Goal: Task Accomplishment & Management: Manage account settings

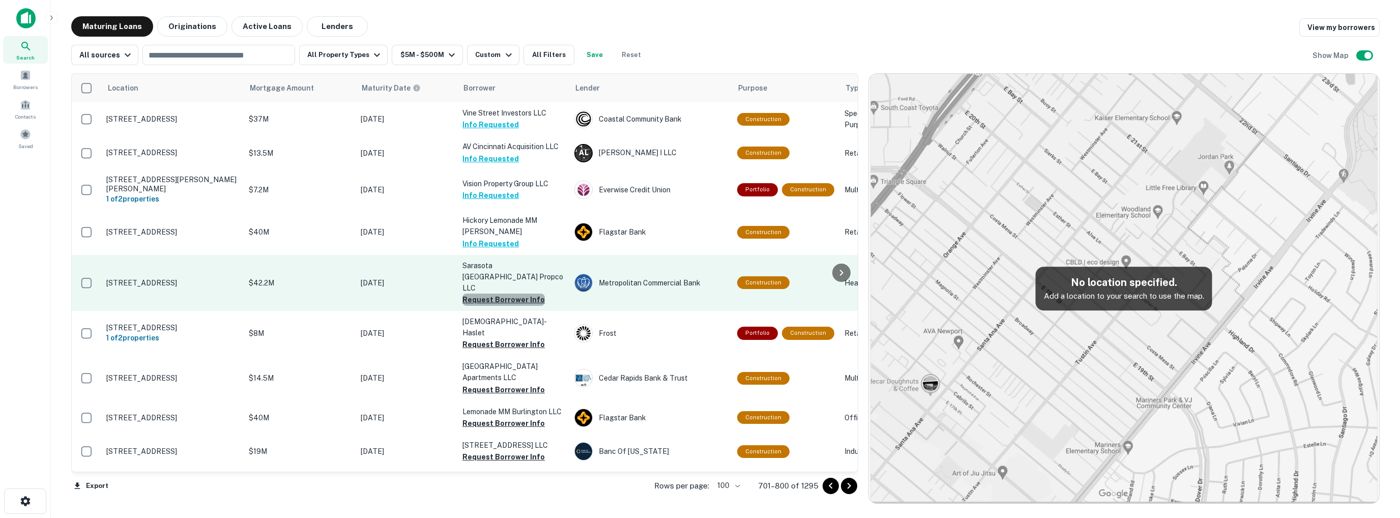
click at [512, 294] on button "Request Borrower Info" at bounding box center [503, 300] width 82 height 12
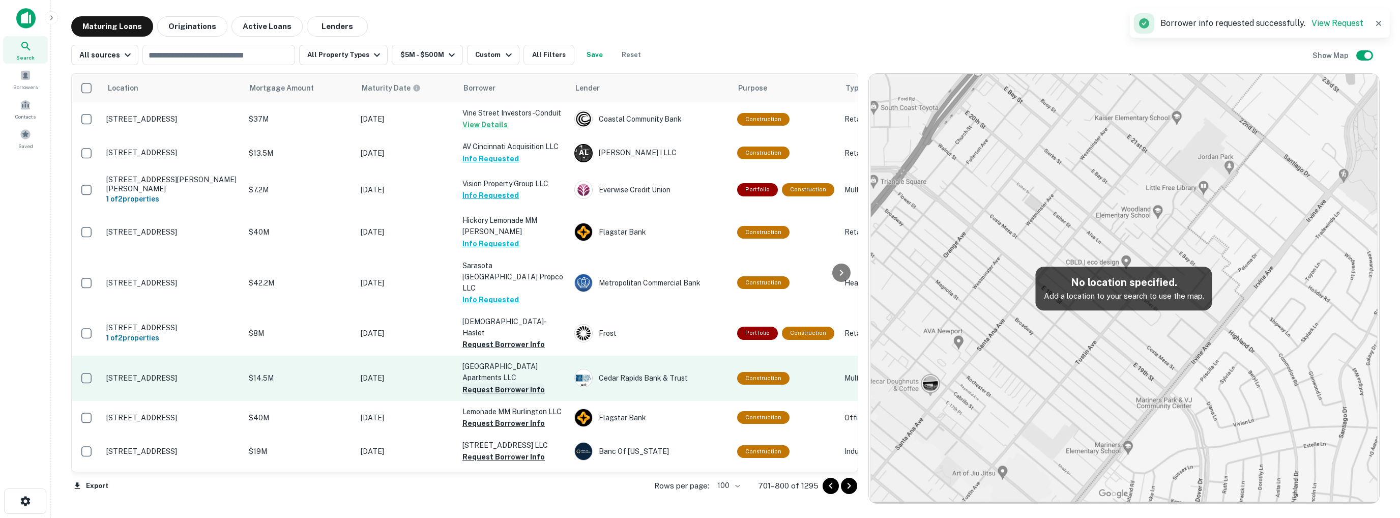
click at [503, 384] on button "Request Borrower Info" at bounding box center [503, 390] width 82 height 12
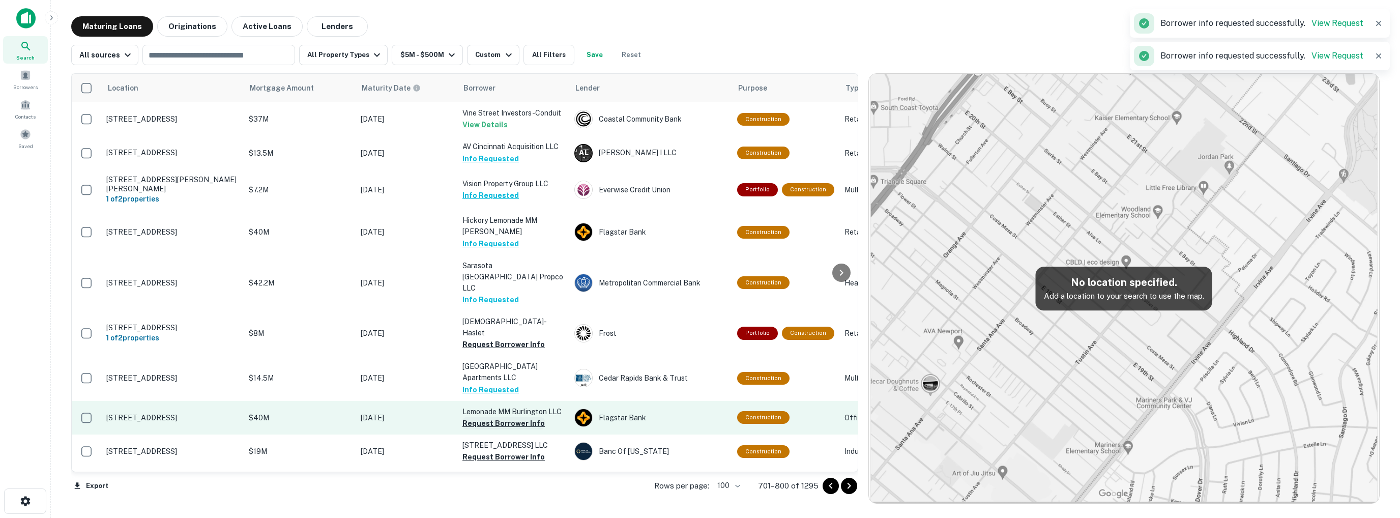
click at [502, 417] on button "Request Borrower Info" at bounding box center [503, 423] width 82 height 12
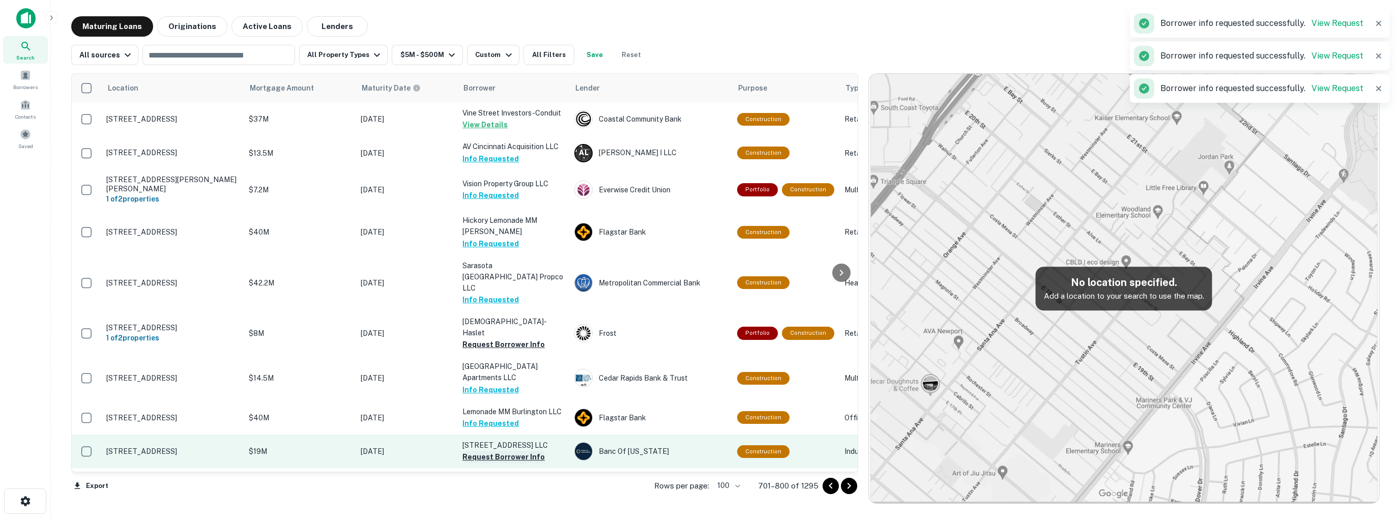
click at [509, 451] on button "Request Borrower Info" at bounding box center [503, 457] width 82 height 12
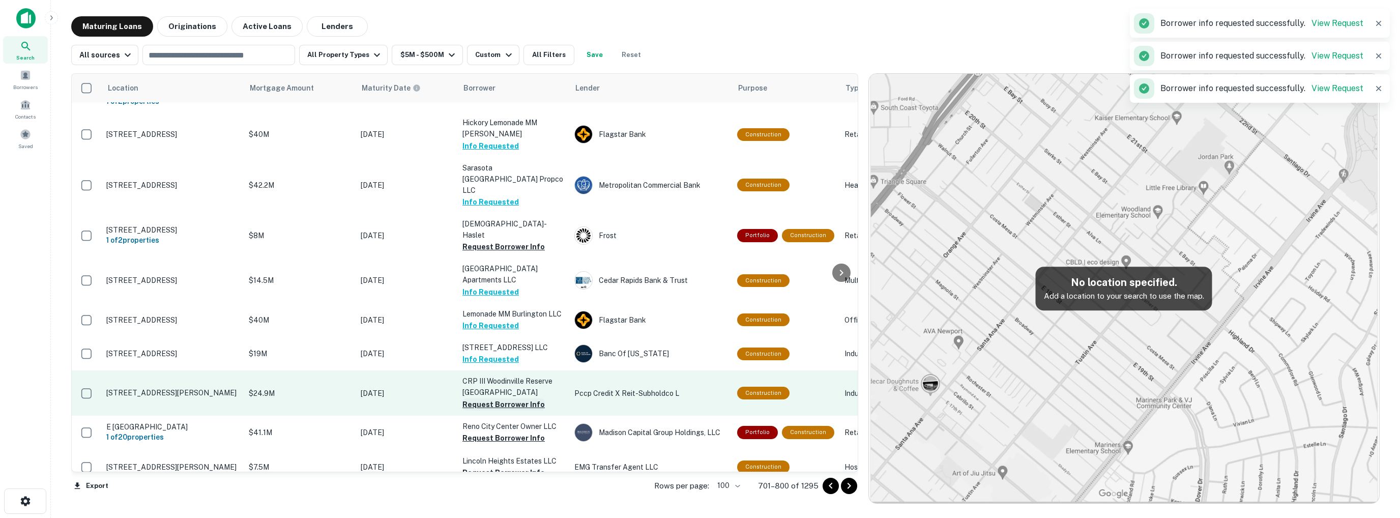
scroll to position [102, 0]
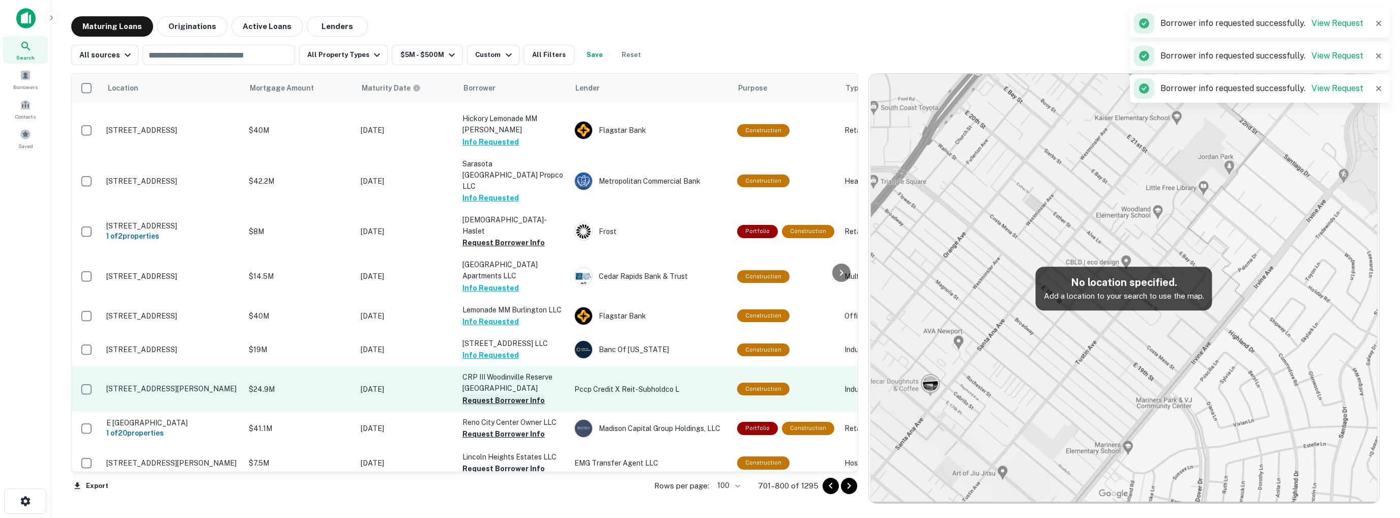
click at [512, 394] on button "Request Borrower Info" at bounding box center [503, 400] width 82 height 12
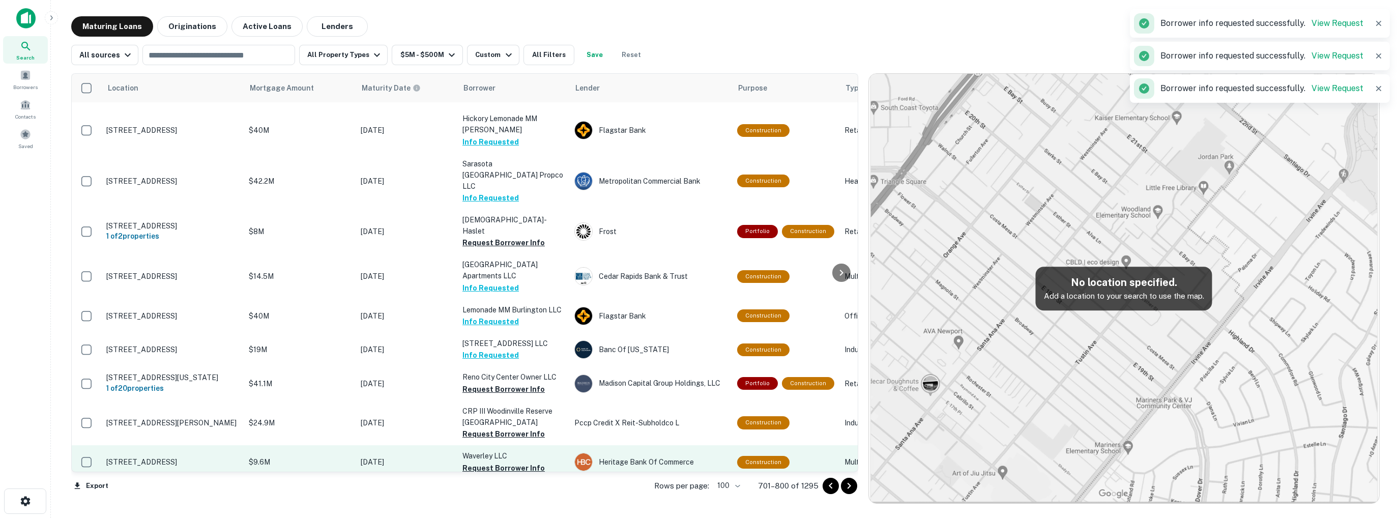
scroll to position [153, 0]
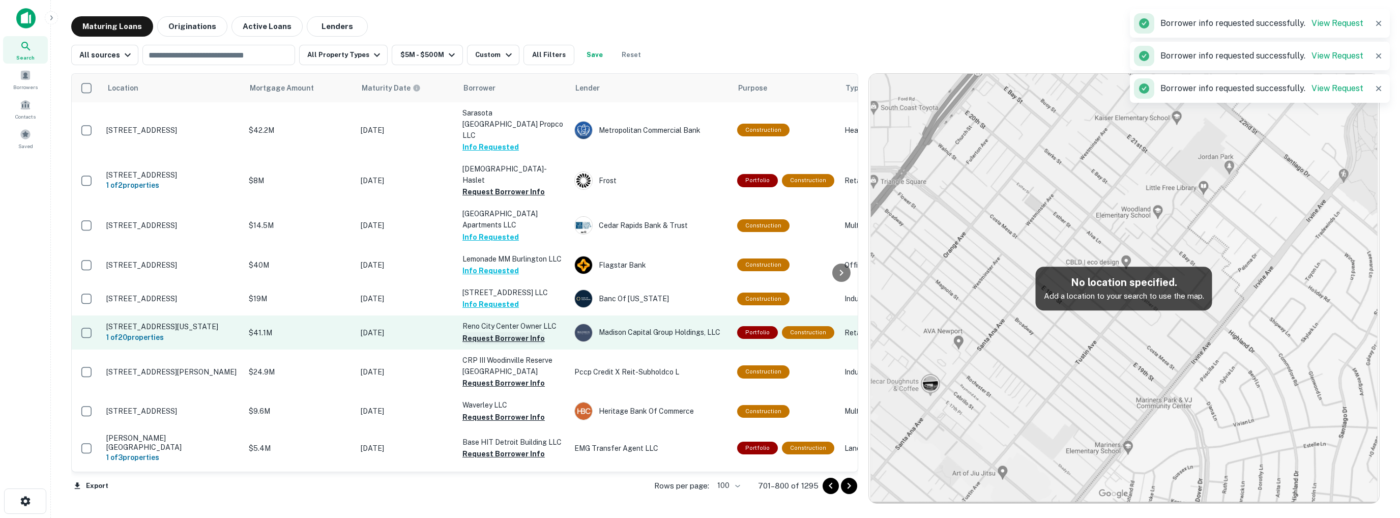
click at [501, 332] on button "Request Borrower Info" at bounding box center [503, 338] width 82 height 12
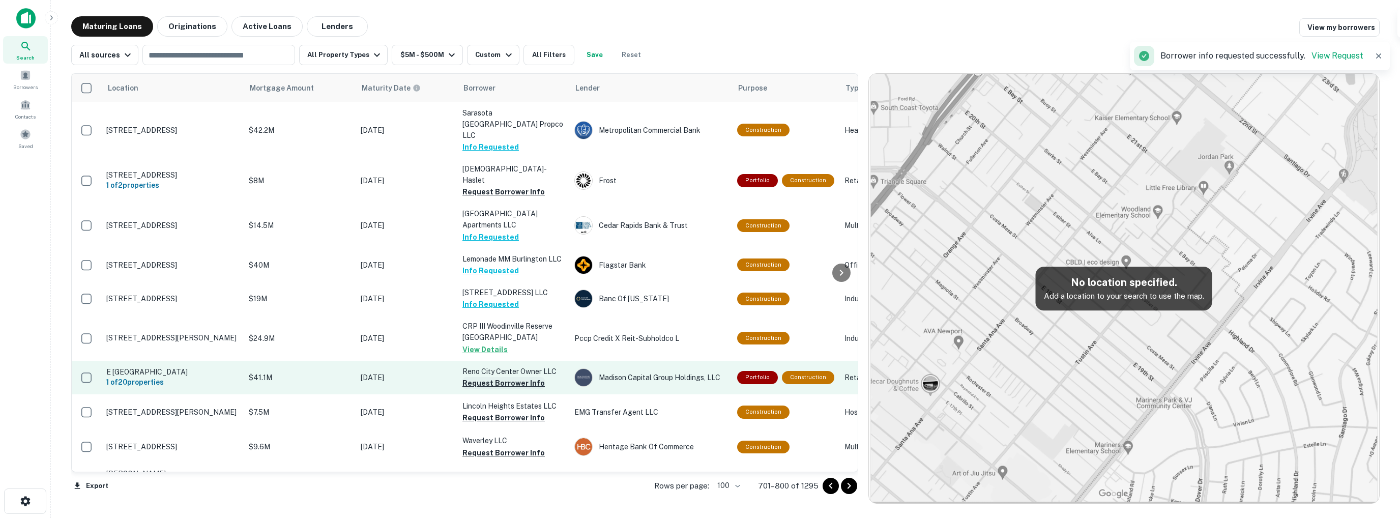
click at [492, 377] on button "Request Borrower Info" at bounding box center [503, 383] width 82 height 12
click at [492, 361] on td "Reno City Center Owner LLC Requesting..." at bounding box center [513, 378] width 112 height 34
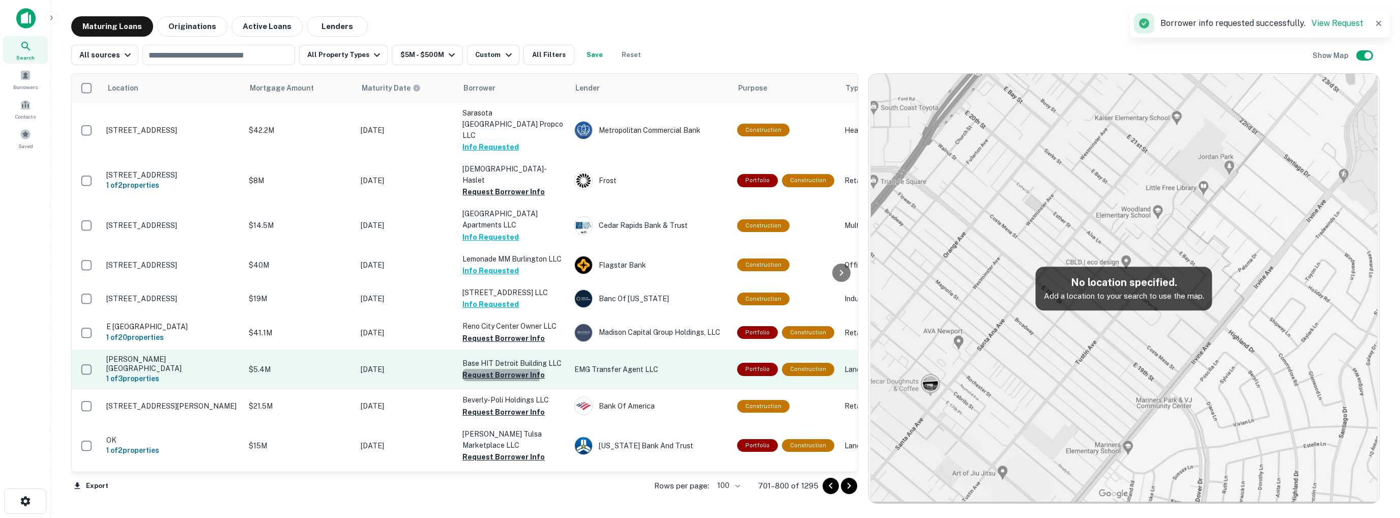
click at [494, 369] on button "Request Borrower Info" at bounding box center [503, 375] width 82 height 12
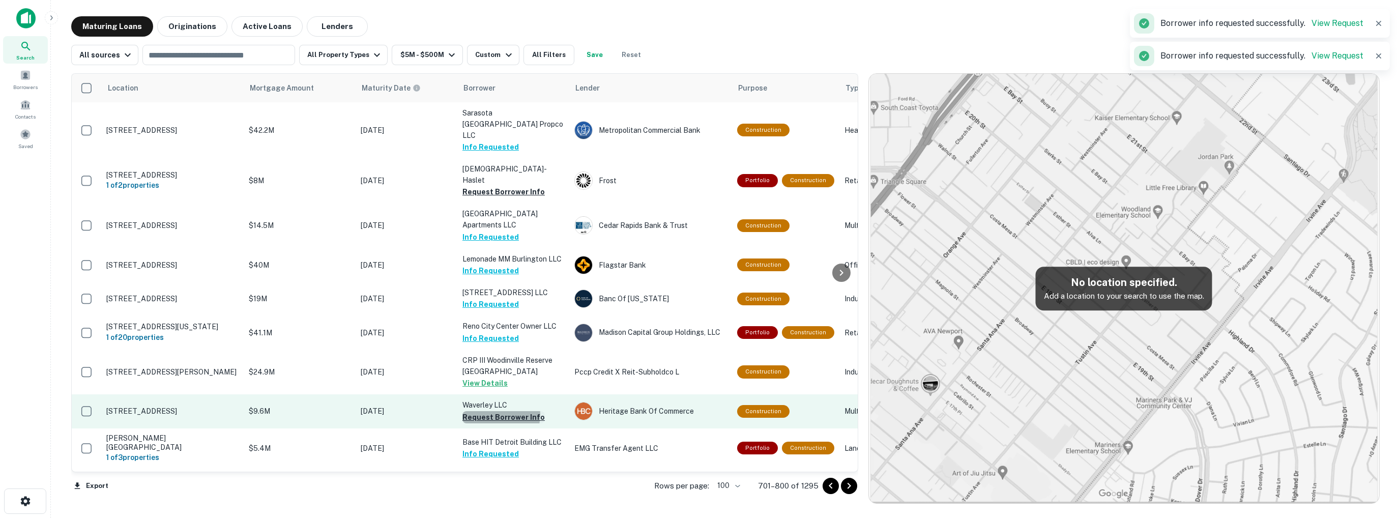
click at [497, 411] on button "Request Borrower Info" at bounding box center [503, 417] width 82 height 12
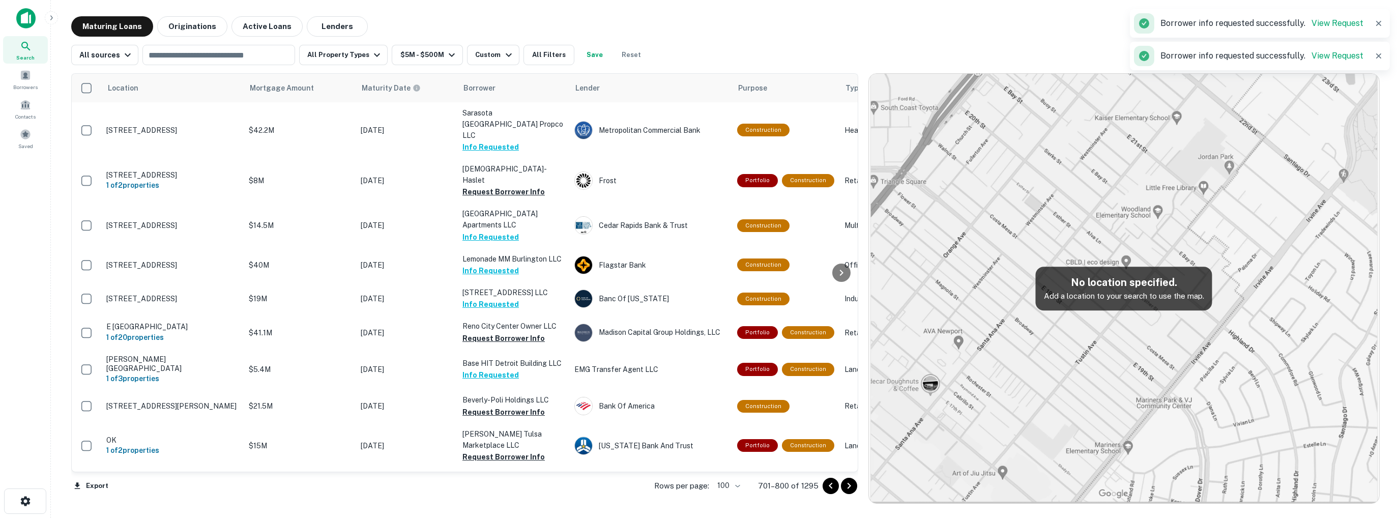
scroll to position [254, 0]
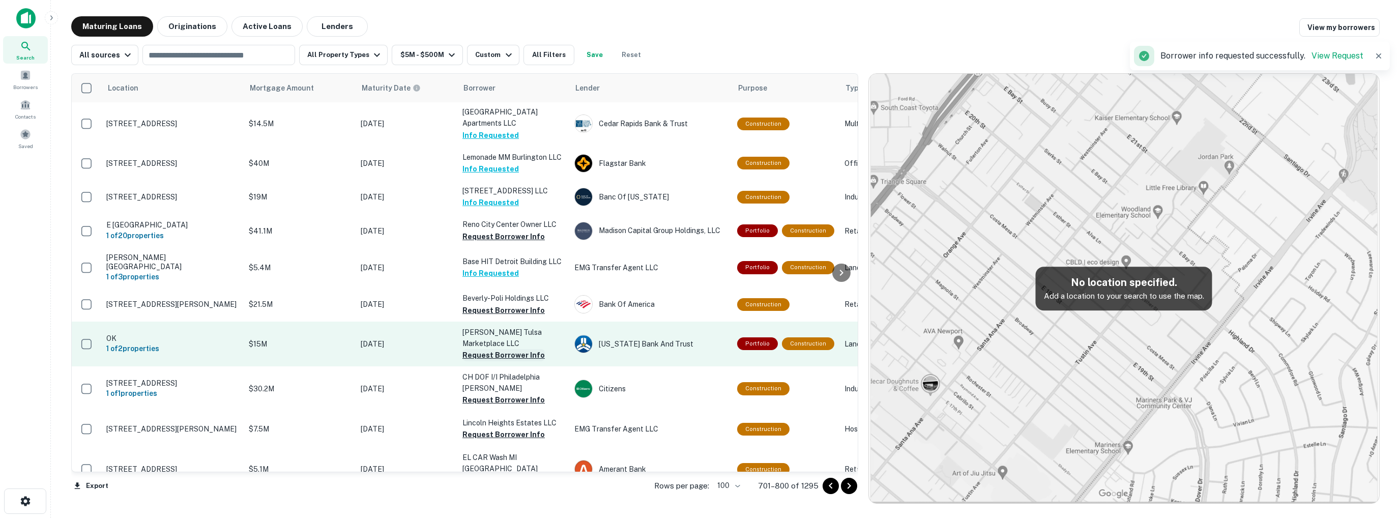
click at [513, 349] on button "Request Borrower Info" at bounding box center [503, 355] width 82 height 12
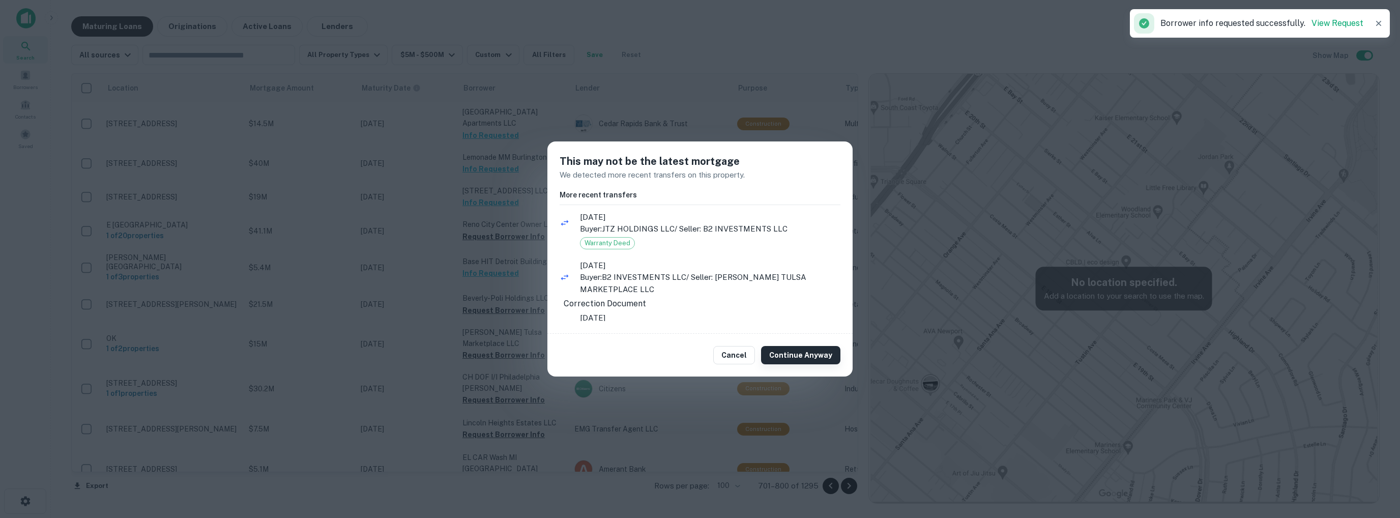
click at [806, 351] on button "Continue Anyway" at bounding box center [800, 355] width 79 height 18
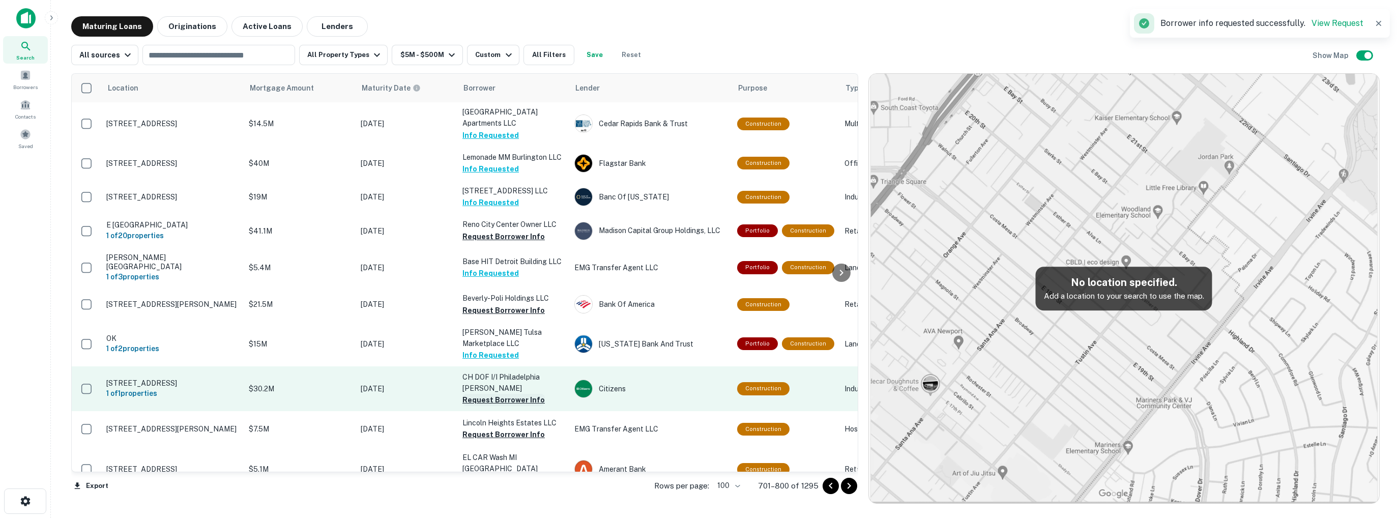
click at [511, 394] on button "Request Borrower Info" at bounding box center [503, 400] width 82 height 12
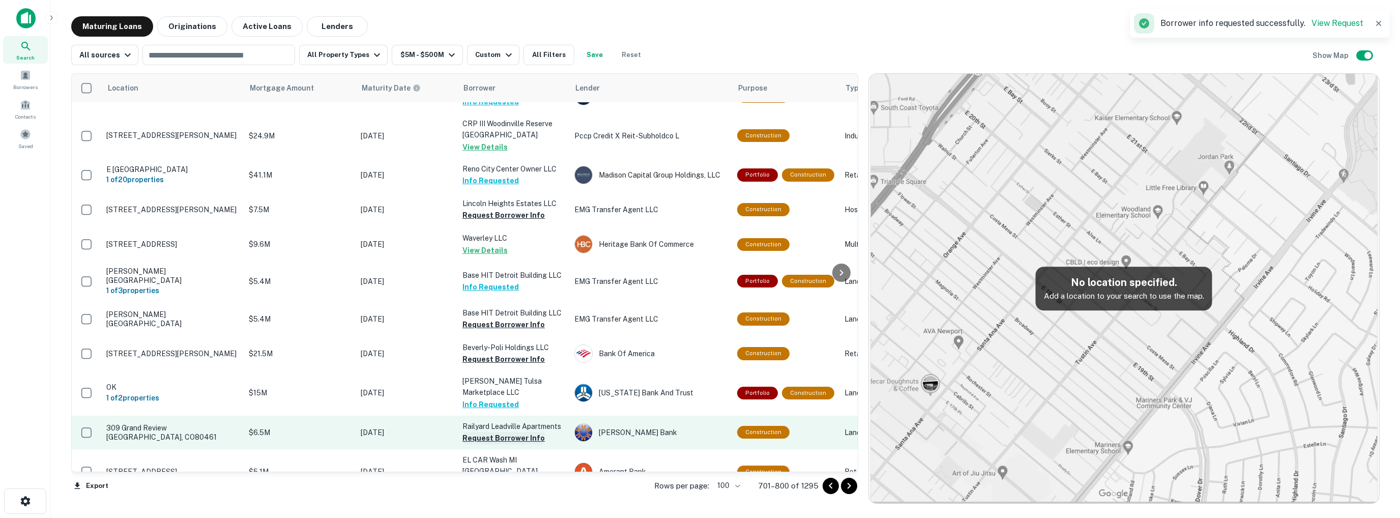
scroll to position [356, 0]
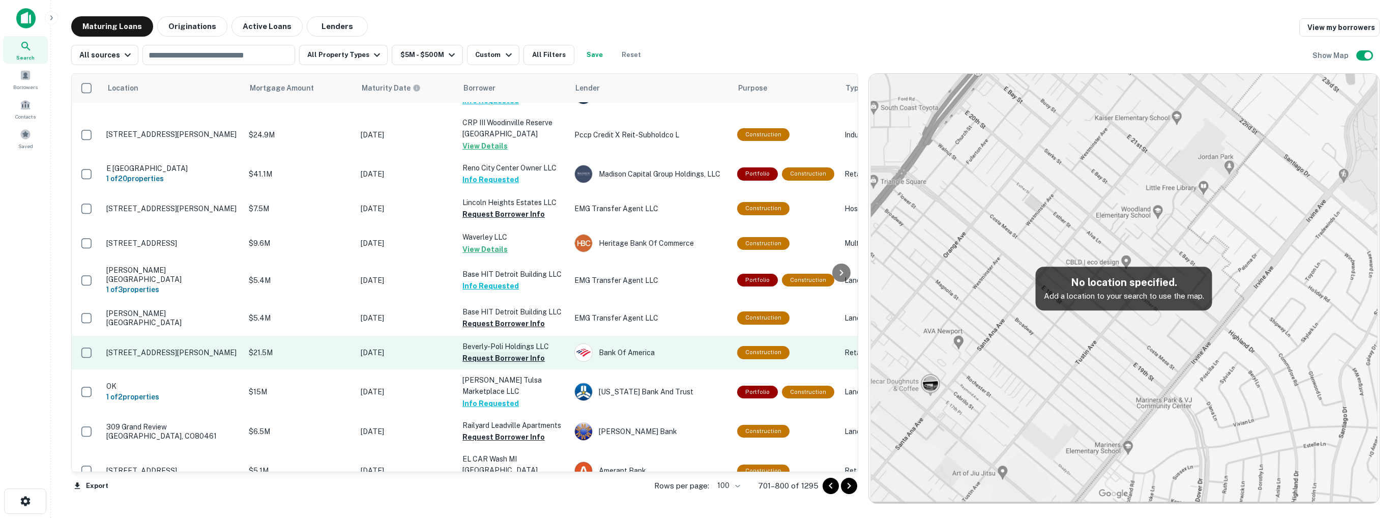
click at [500, 352] on button "Request Borrower Info" at bounding box center [503, 358] width 82 height 12
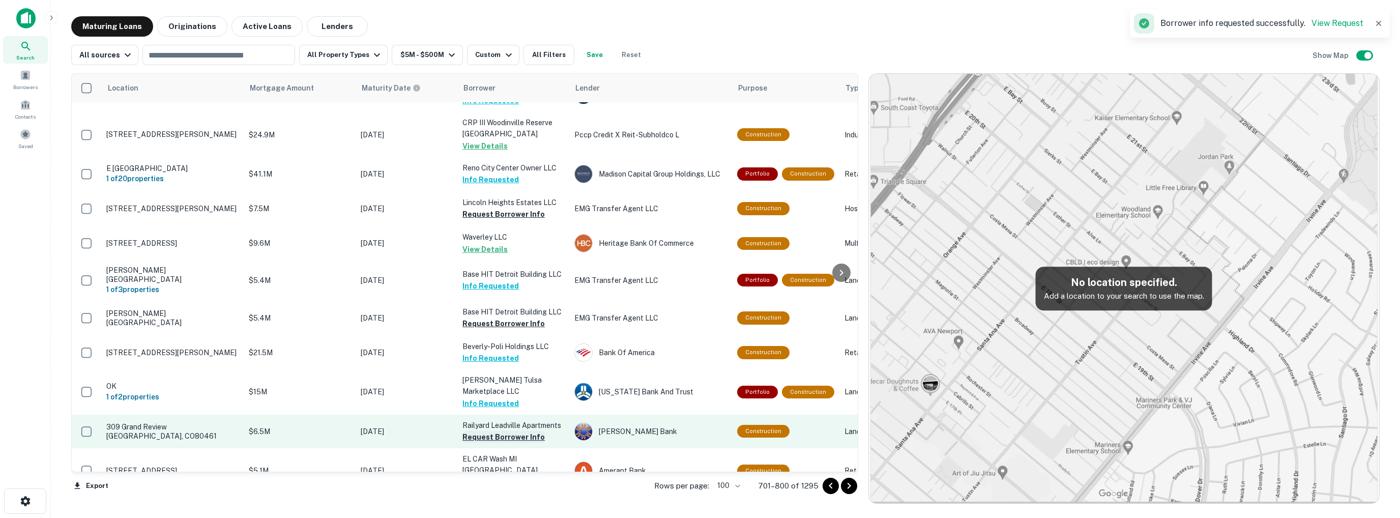
click at [509, 431] on button "Request Borrower Info" at bounding box center [503, 437] width 82 height 12
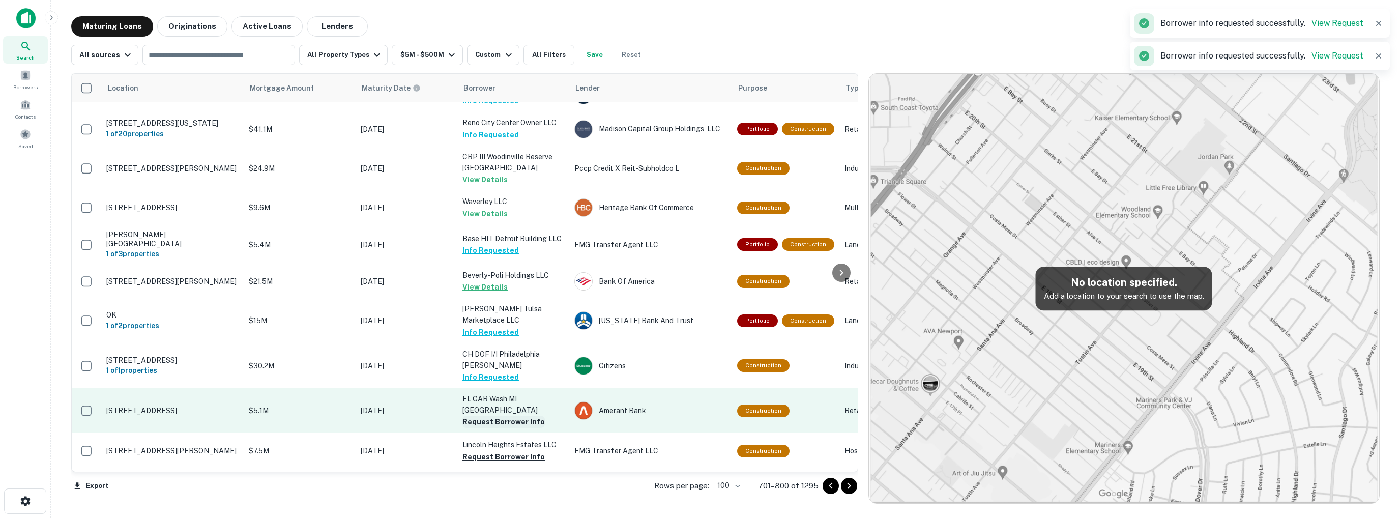
click at [509, 416] on button "Request Borrower Info" at bounding box center [503, 422] width 82 height 12
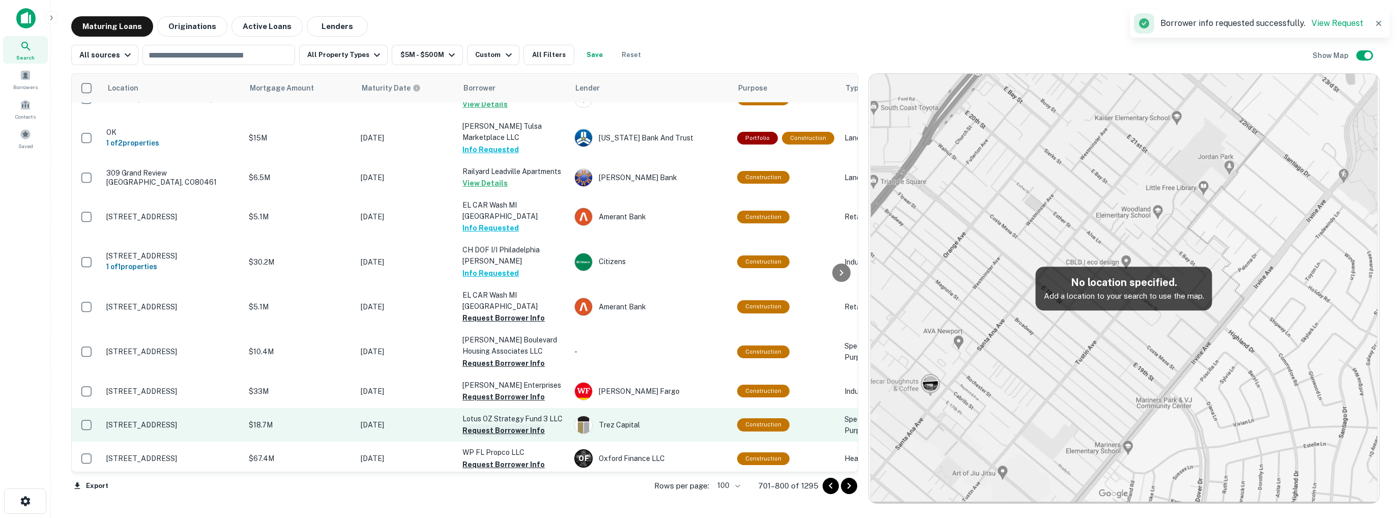
scroll to position [610, 0]
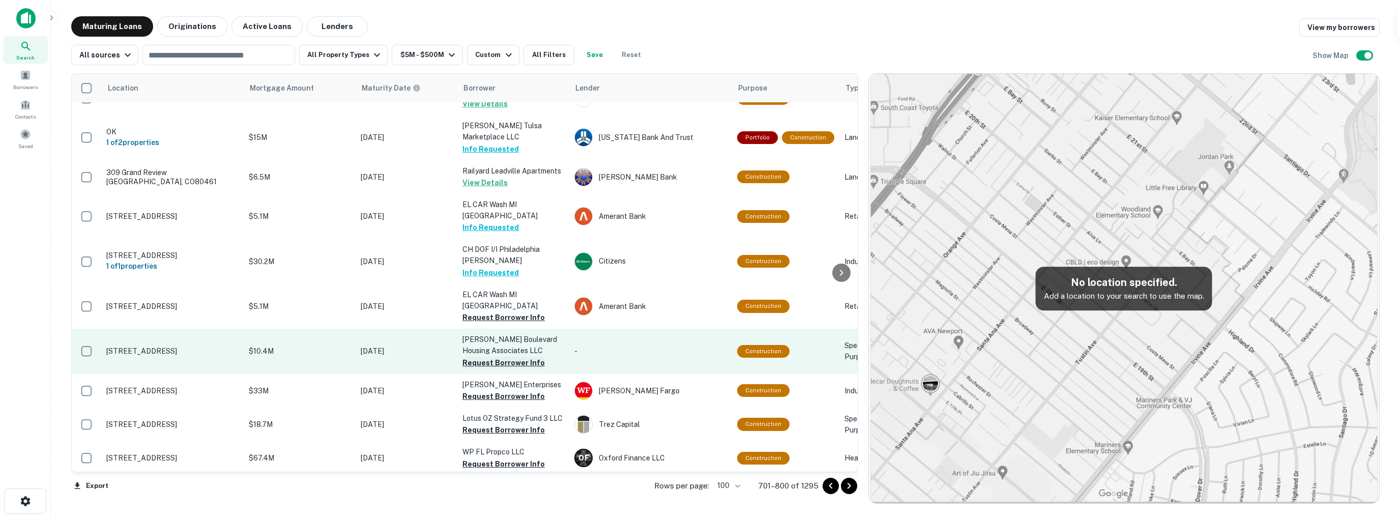
click at [496, 357] on button "Request Borrower Info" at bounding box center [503, 363] width 82 height 12
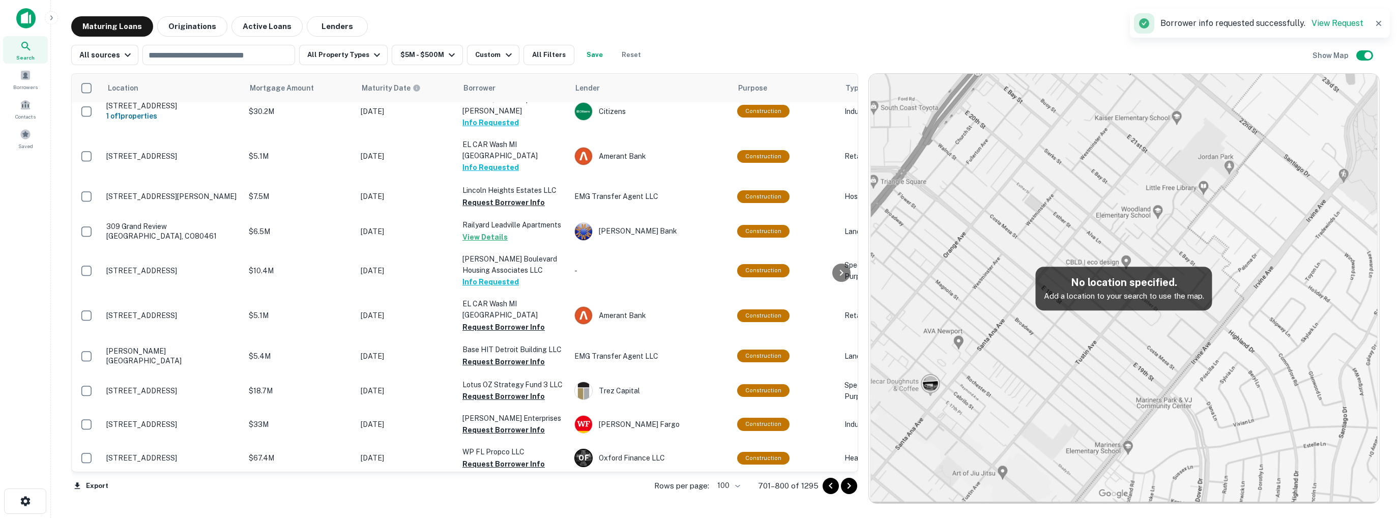
scroll to position [619, 0]
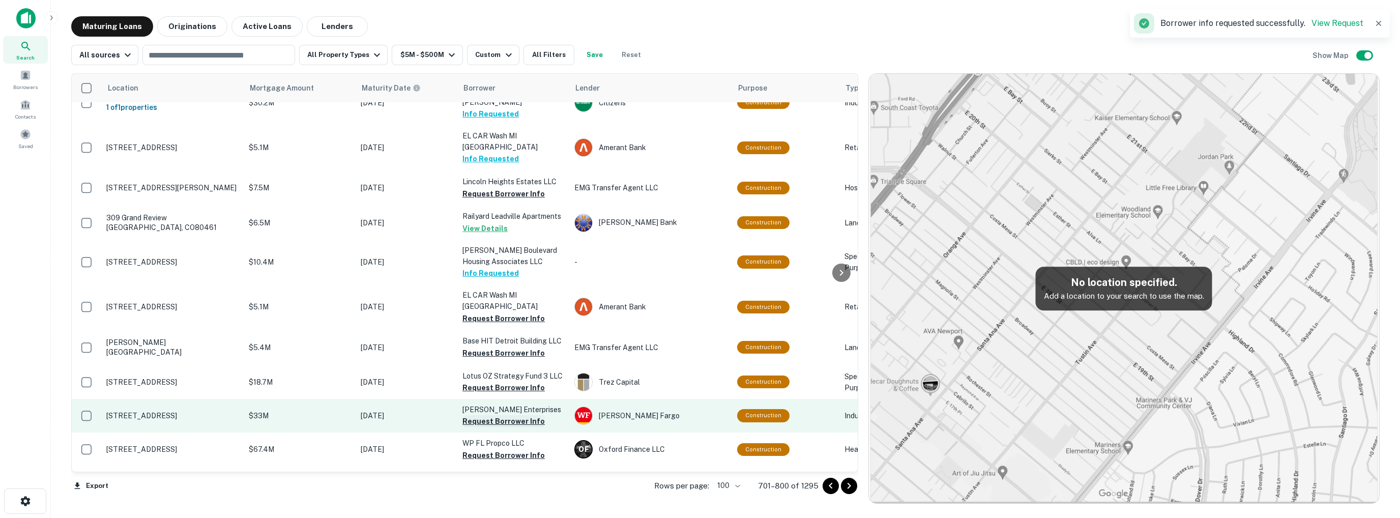
click at [496, 415] on button "Request Borrower Info" at bounding box center [503, 421] width 82 height 12
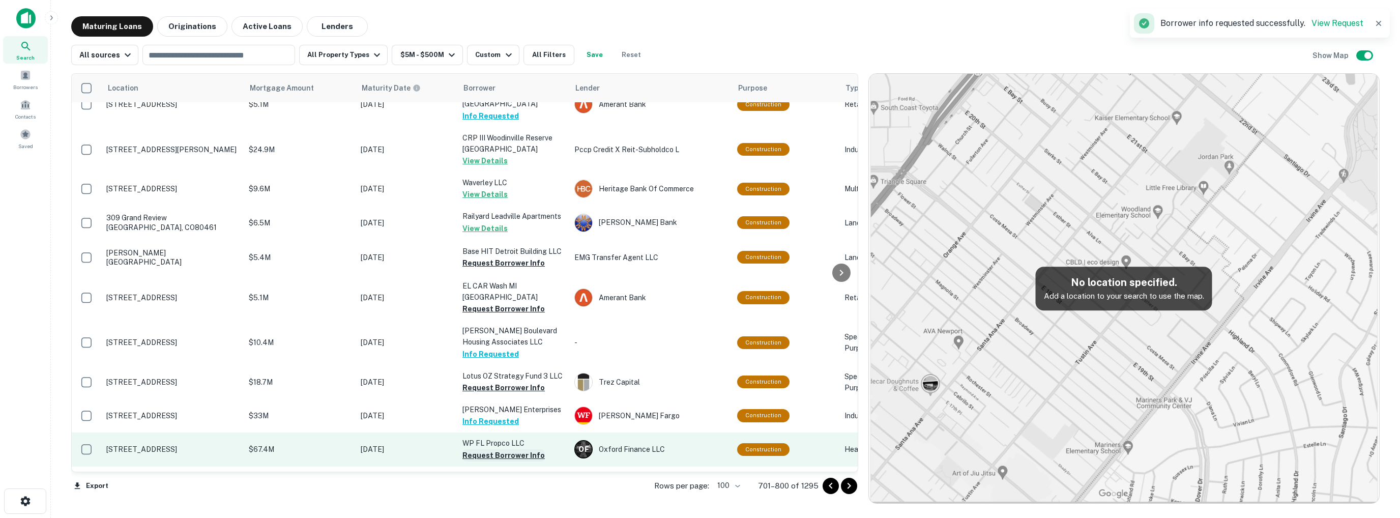
click at [501, 449] on button "Request Borrower Info" at bounding box center [503, 455] width 82 height 12
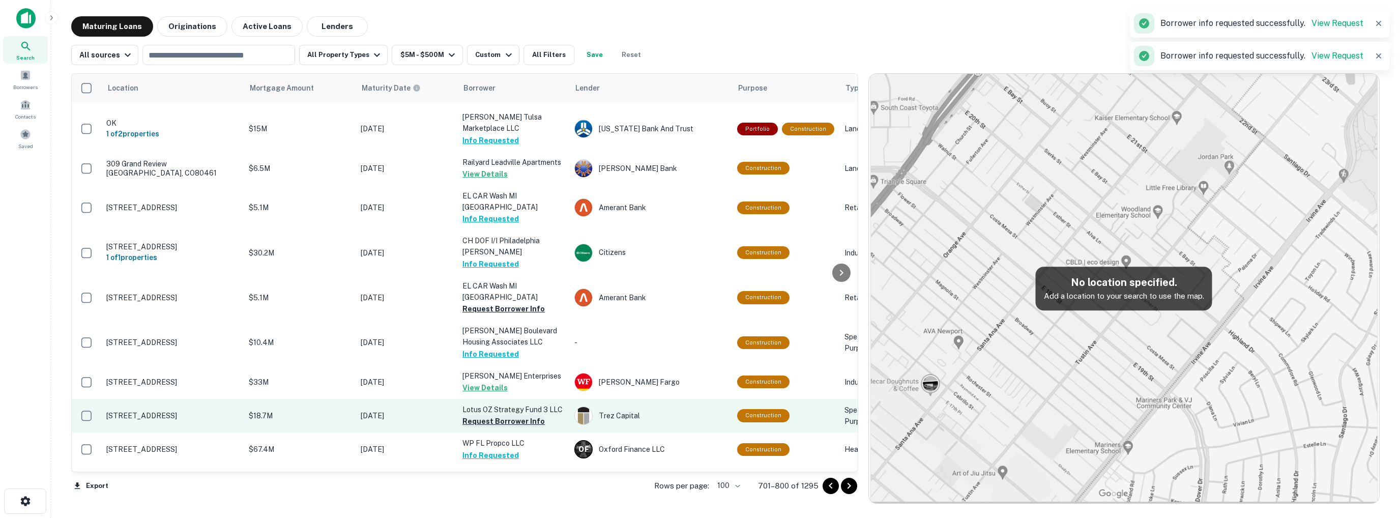
click at [496, 415] on button "Request Borrower Info" at bounding box center [503, 421] width 82 height 12
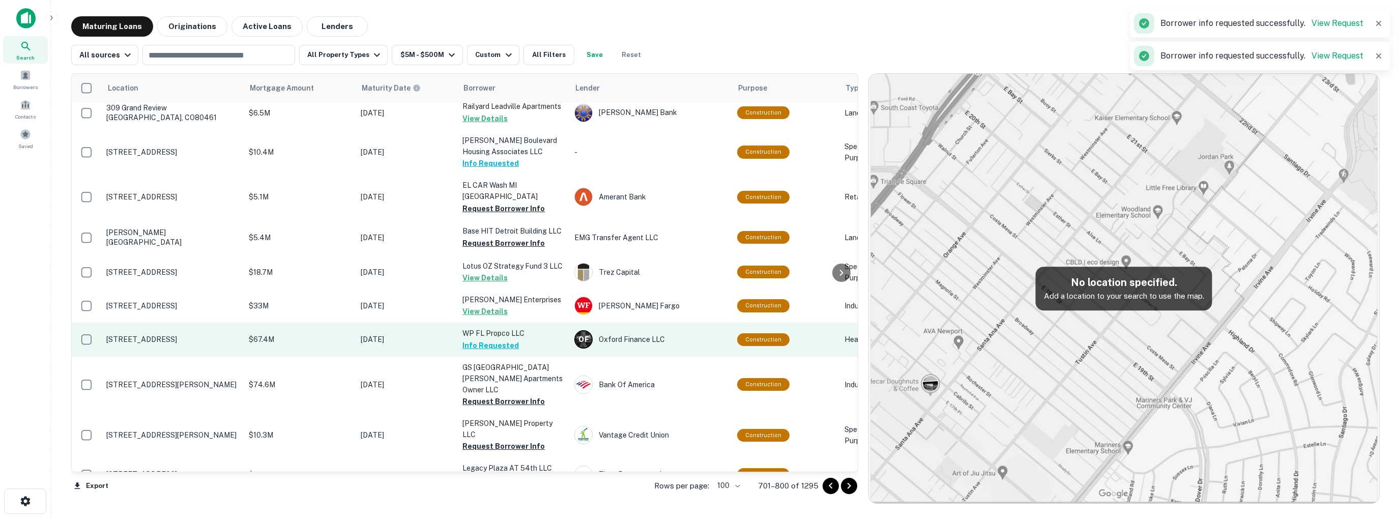
scroll to position [730, 0]
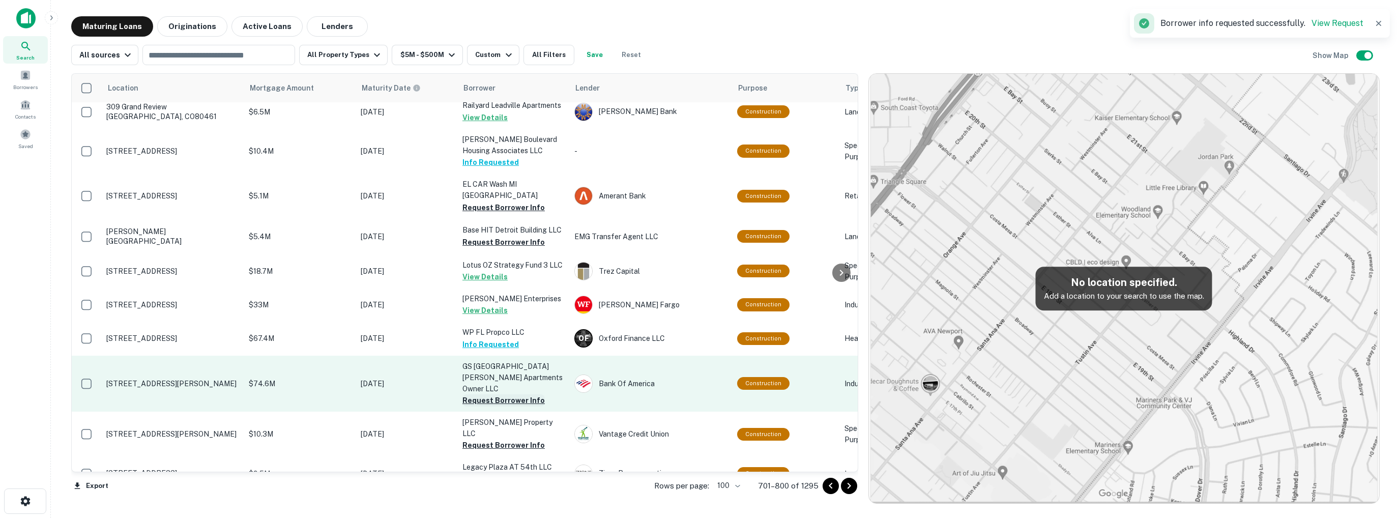
click at [498, 394] on button "Request Borrower Info" at bounding box center [503, 400] width 82 height 12
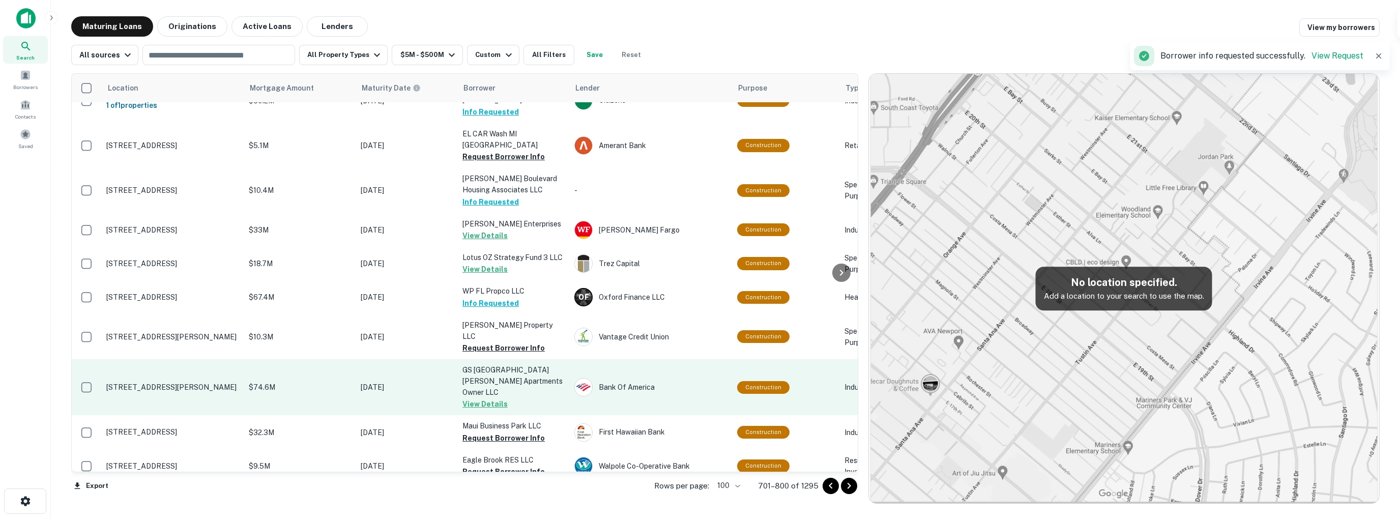
scroll to position [772, 0]
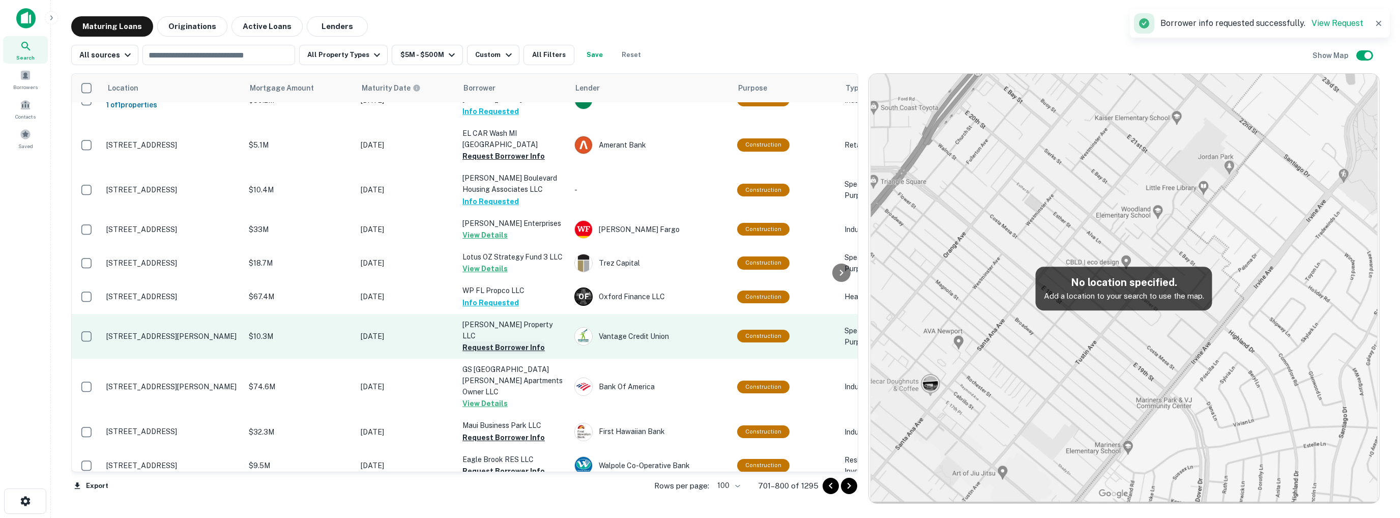
click at [503, 341] on button "Request Borrower Info" at bounding box center [503, 347] width 82 height 12
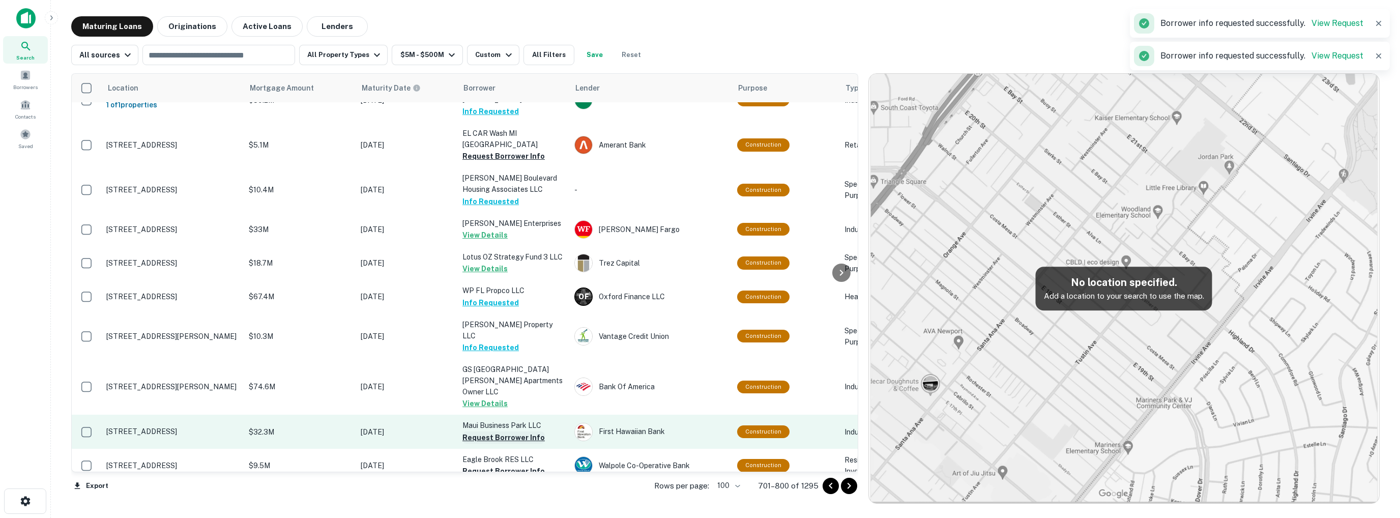
click at [511, 431] on button "Request Borrower Info" at bounding box center [503, 437] width 82 height 12
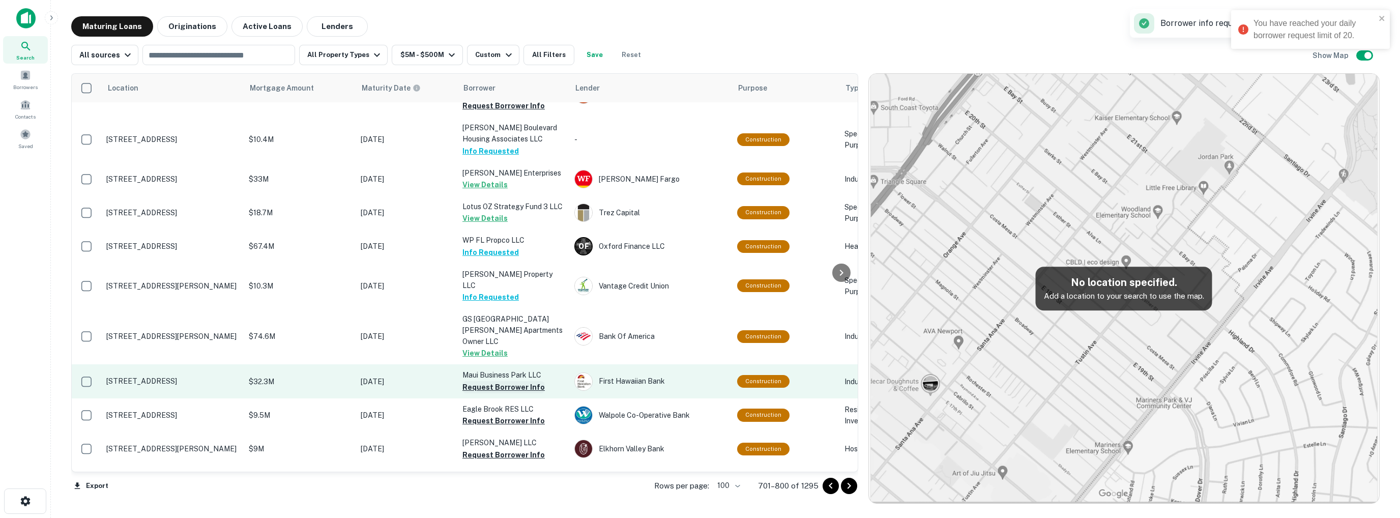
scroll to position [823, 0]
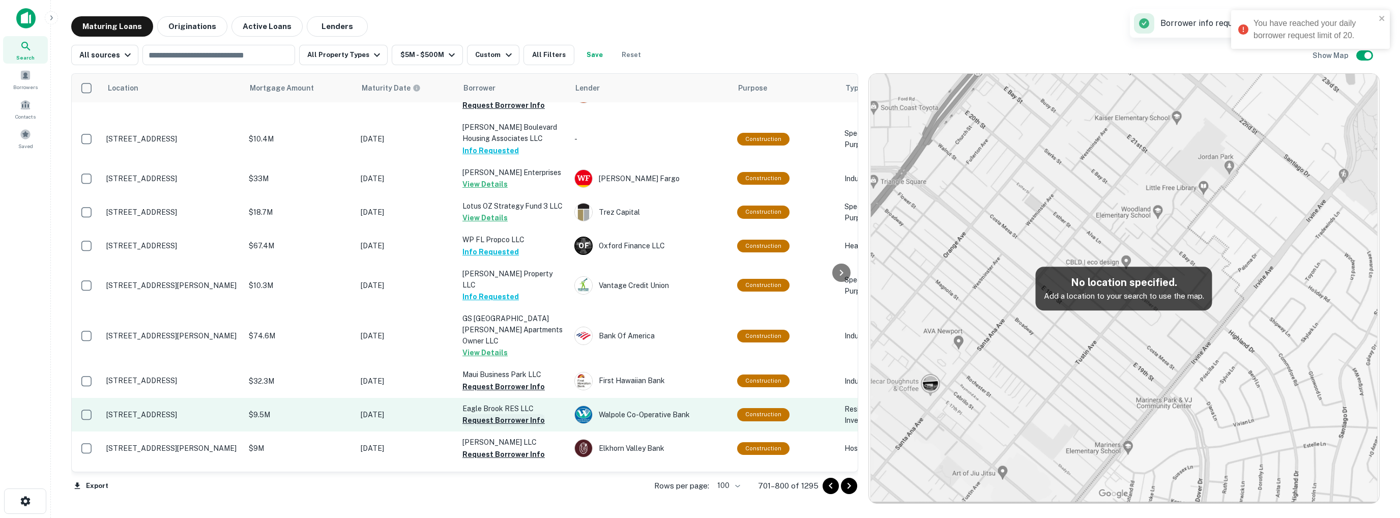
click at [511, 414] on button "Request Borrower Info" at bounding box center [503, 420] width 82 height 12
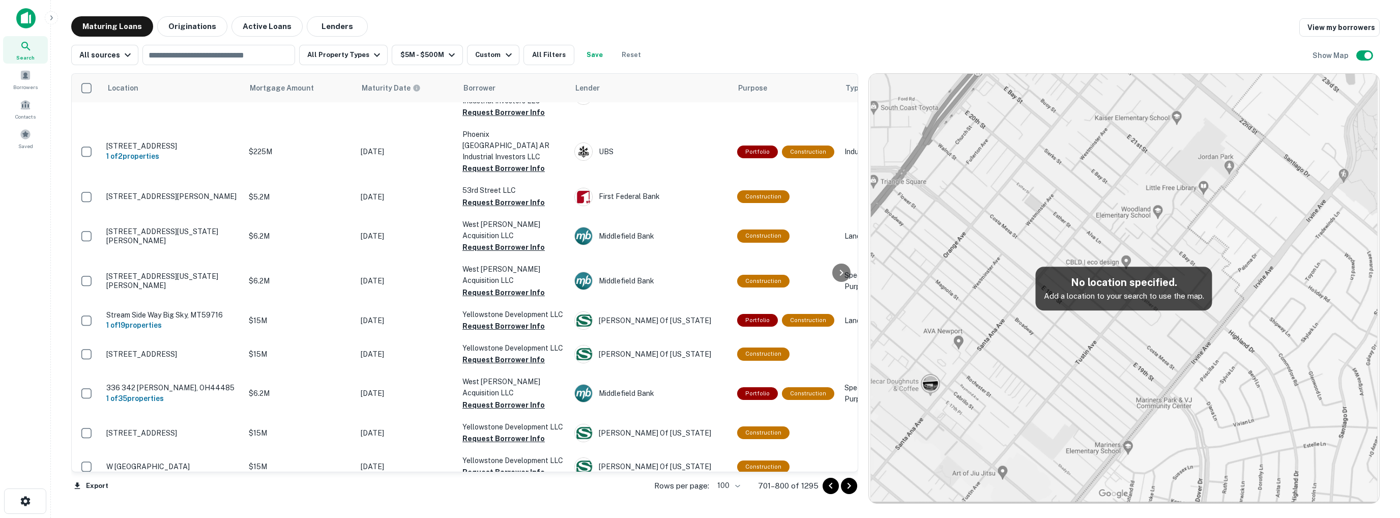
scroll to position [2727, 0]
